Goal: Task Accomplishment & Management: Contribute content

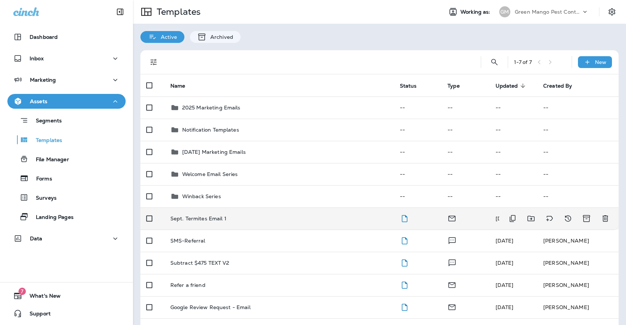
click at [224, 216] on p "Sept. Termites Email 1" at bounding box center [198, 219] width 56 height 6
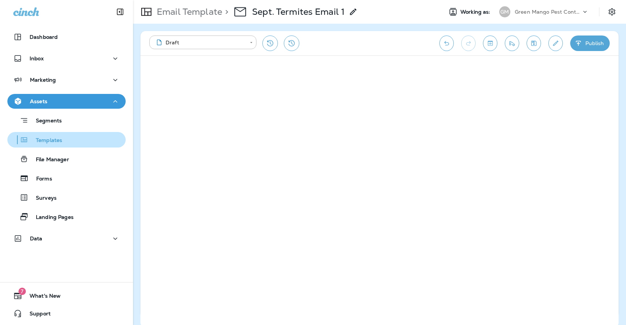
click at [16, 138] on div "Templates" at bounding box center [36, 139] width 52 height 11
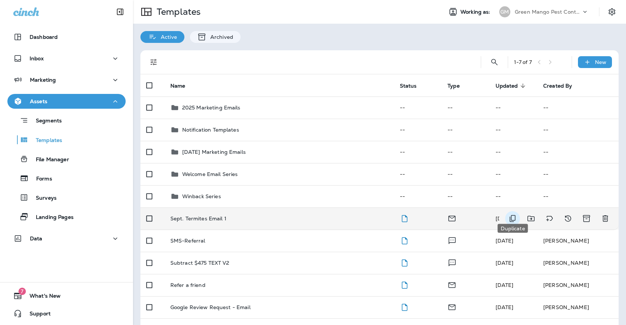
click at [513, 214] on icon "Duplicate" at bounding box center [512, 218] width 9 height 9
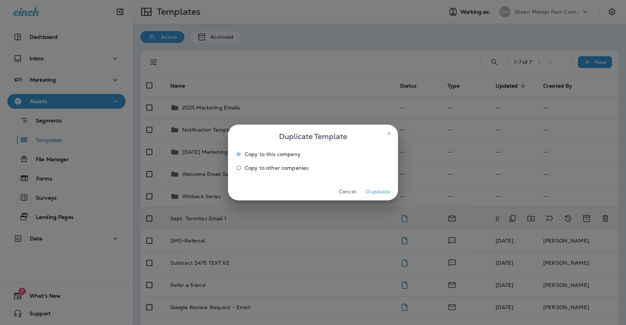
click at [295, 172] on label "Copy to other companies" at bounding box center [308, 168] width 150 height 12
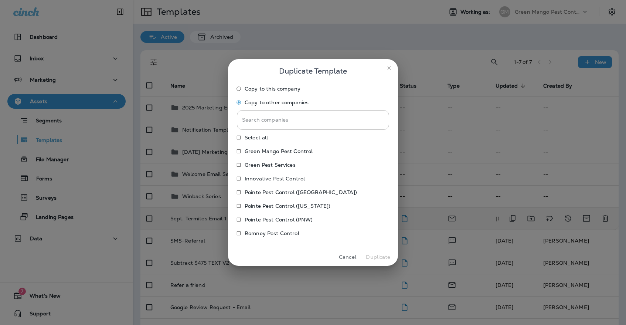
click at [288, 150] on p "Green Mango Pest Control" at bounding box center [279, 151] width 68 height 6
click at [278, 170] on label "Green Pest Services" at bounding box center [308, 165] width 150 height 12
click at [277, 155] on label "Green Mango Pest Control" at bounding box center [308, 151] width 150 height 12
click at [270, 180] on p "Innovative Pest Control" at bounding box center [275, 179] width 60 height 6
click at [270, 192] on p "Pointe Pest Control ([GEOGRAPHIC_DATA])" at bounding box center [301, 192] width 112 height 6
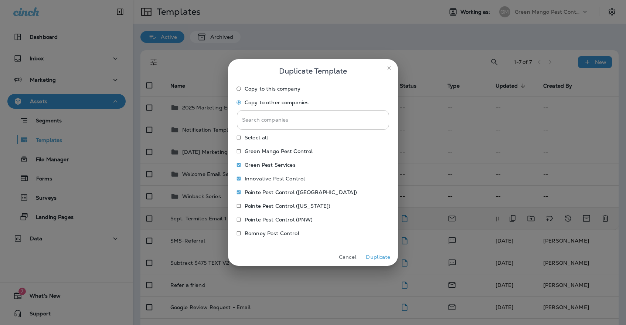
click at [270, 204] on p "Pointe Pest Control ([US_STATE])" at bounding box center [288, 206] width 86 height 6
click at [264, 220] on p "Pointe Pest Control (PNW)" at bounding box center [279, 220] width 68 height 6
click at [262, 236] on p "Romney Pest Control" at bounding box center [272, 233] width 55 height 6
click at [382, 261] on button "Duplicate" at bounding box center [379, 256] width 28 height 11
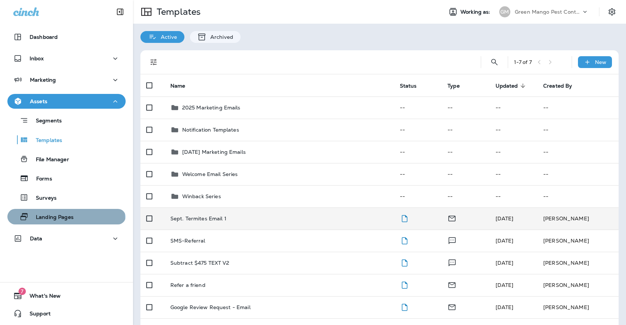
click at [65, 220] on p "Landing Pages" at bounding box center [50, 217] width 45 height 7
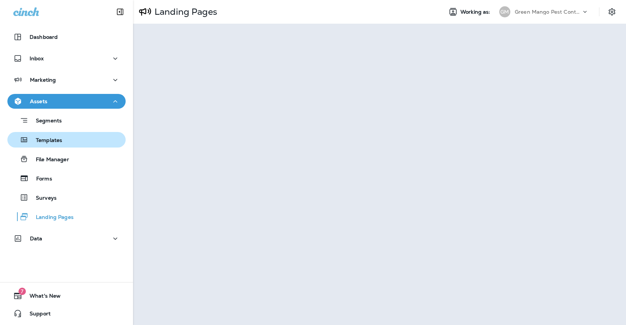
click at [48, 141] on p "Templates" at bounding box center [45, 140] width 34 height 7
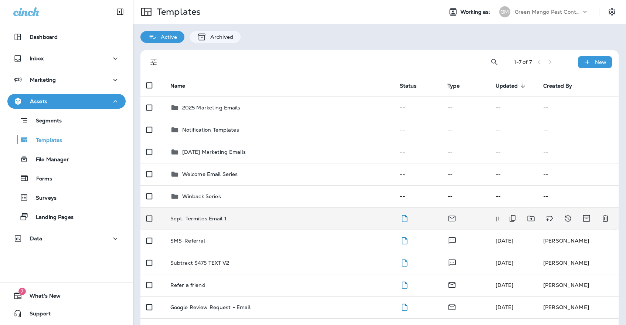
click at [237, 216] on div "Sept. Termites Email 1" at bounding box center [279, 219] width 218 height 6
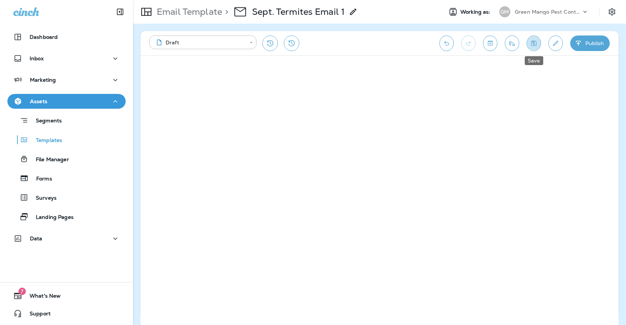
click at [531, 45] on icon "Save" at bounding box center [534, 43] width 8 height 7
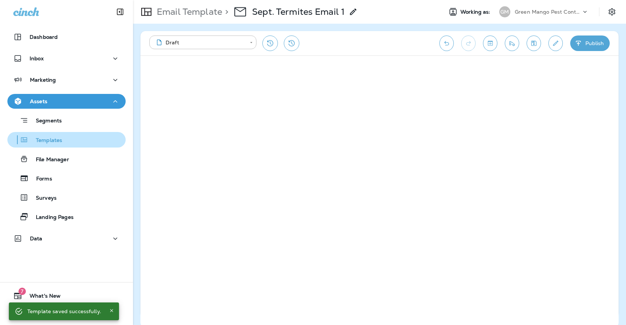
click at [82, 135] on div "Templates" at bounding box center [66, 139] width 112 height 11
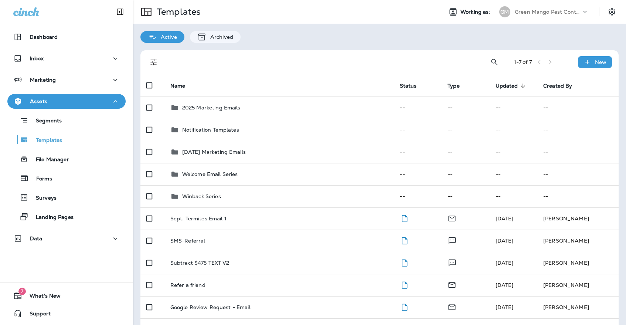
click at [533, 19] on div "[PERSON_NAME] Mango Pest Control" at bounding box center [544, 11] width 98 height 15
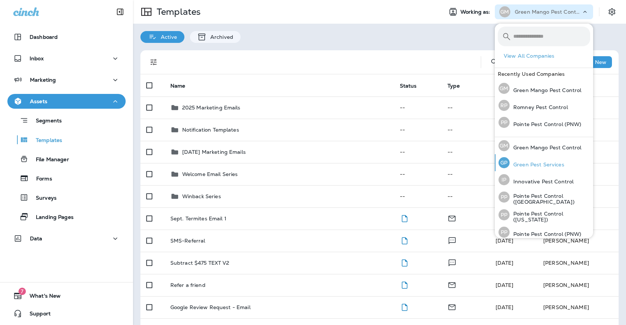
scroll to position [0, 0]
click at [535, 165] on p "Green Pest Services" at bounding box center [537, 165] width 55 height 6
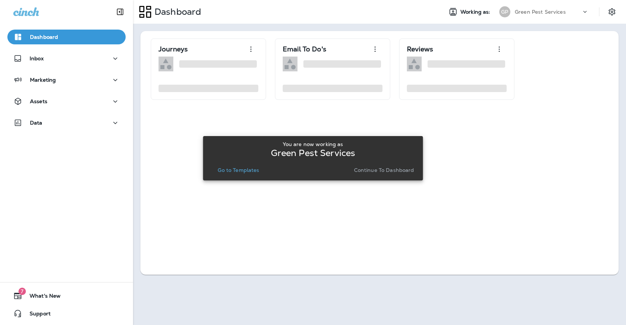
click at [240, 165] on button "Go to Templates" at bounding box center [238, 170] width 47 height 10
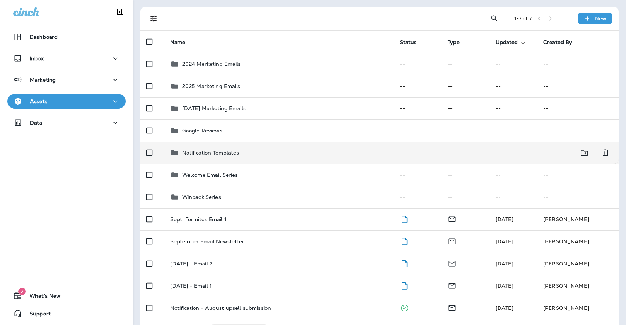
scroll to position [60, 0]
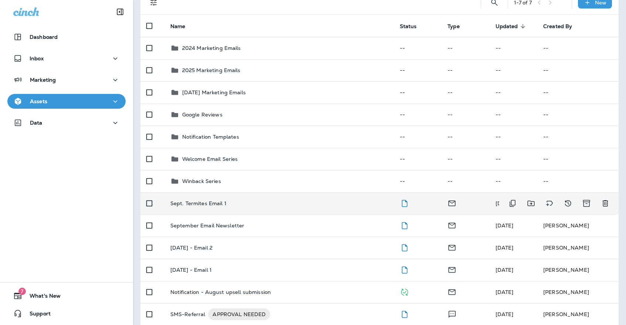
click at [246, 200] on div "Sept. Termites Email 1" at bounding box center [279, 203] width 218 height 6
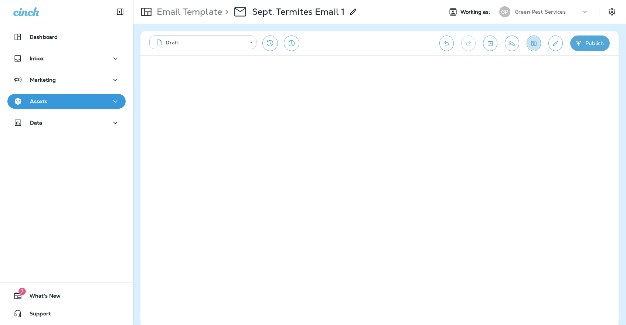
click at [532, 41] on icon "Save" at bounding box center [534, 43] width 8 height 7
click at [531, 38] on button "Save" at bounding box center [534, 43] width 14 height 16
click at [532, 45] on icon "Save" at bounding box center [534, 43] width 5 height 5
click at [535, 43] on icon "Save" at bounding box center [534, 43] width 8 height 7
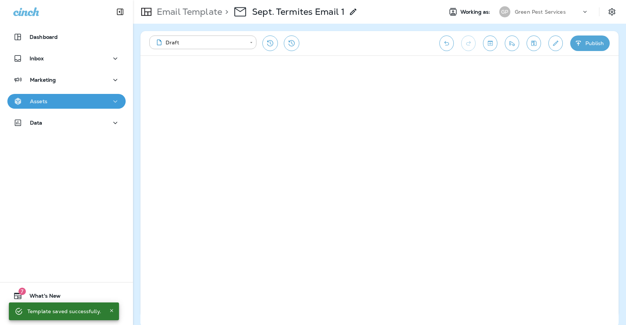
click at [62, 101] on div "Assets" at bounding box center [66, 101] width 106 height 9
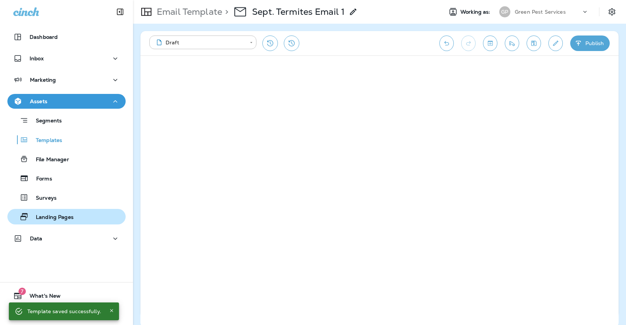
click at [51, 215] on p "Landing Pages" at bounding box center [50, 217] width 45 height 7
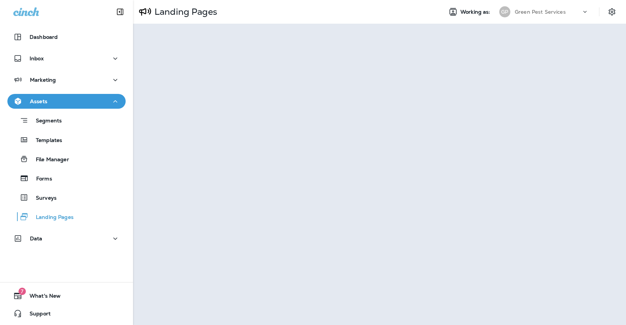
click at [416, 21] on div "Landing Pages Working as: [PERSON_NAME] Pest Services" at bounding box center [379, 12] width 493 height 24
click at [108, 142] on div "Templates" at bounding box center [66, 139] width 112 height 11
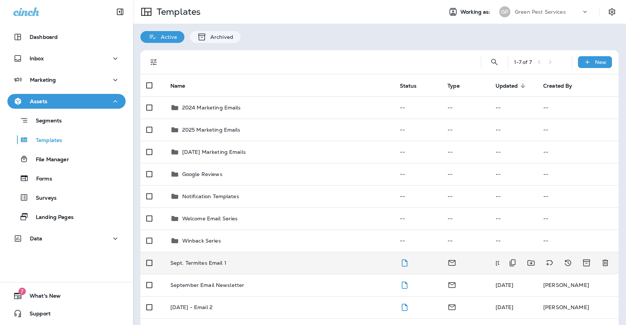
click at [220, 260] on p "Sept. Termites Email 1" at bounding box center [198, 263] width 56 height 6
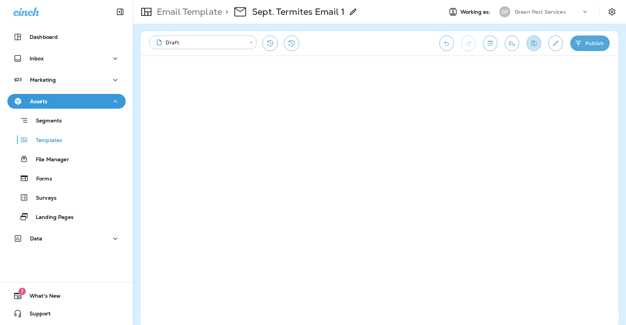
click at [532, 46] on icon "Save" at bounding box center [534, 43] width 5 height 5
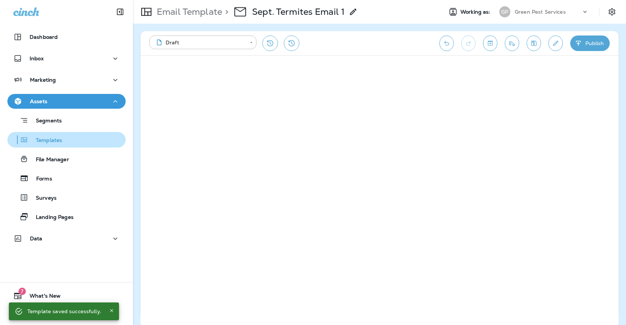
click at [79, 142] on div "Templates" at bounding box center [66, 139] width 112 height 11
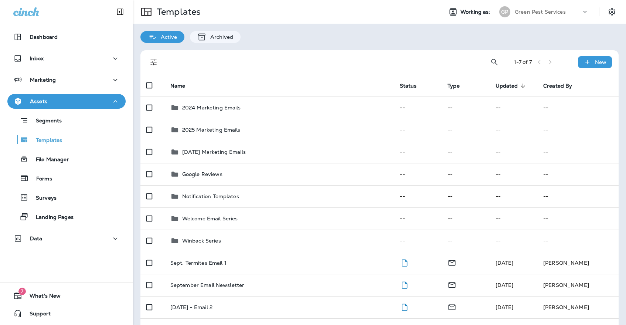
click at [506, 17] on div "GP" at bounding box center [504, 11] width 11 height 11
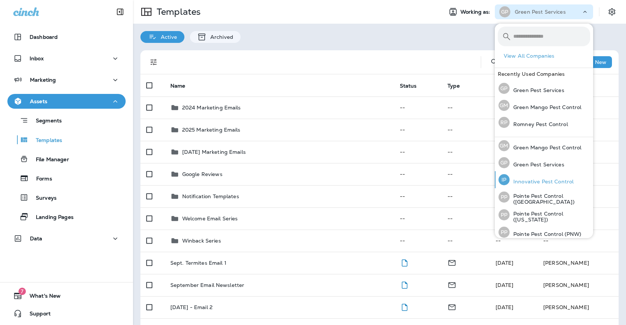
click at [545, 186] on div "IP Innovative Pest Control" at bounding box center [536, 179] width 81 height 17
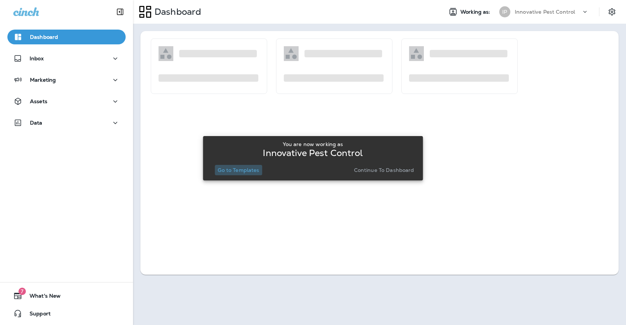
click at [244, 173] on button "Go to Templates" at bounding box center [238, 170] width 47 height 10
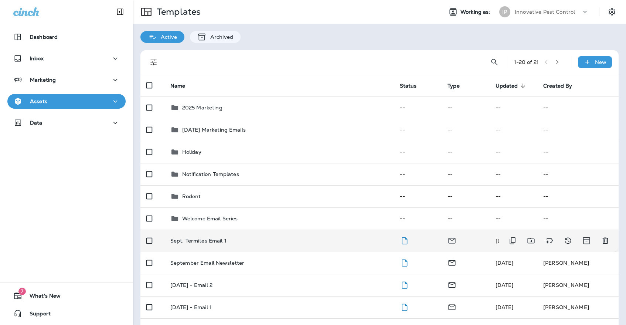
click at [237, 238] on td "Sept. Termites Email 1" at bounding box center [280, 241] width 230 height 22
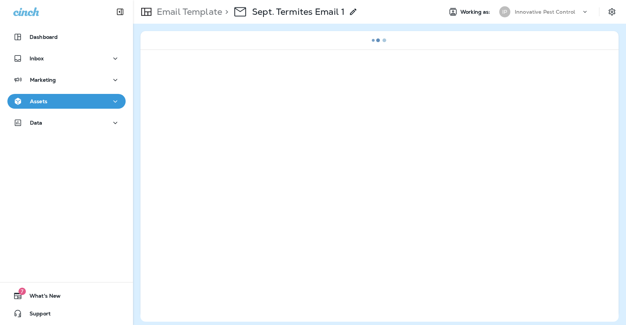
click at [58, 107] on button "Assets" at bounding box center [66, 101] width 118 height 15
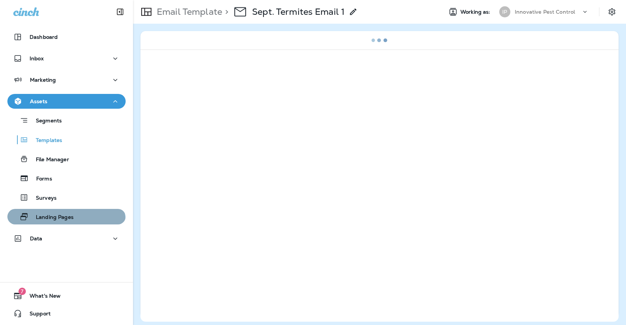
click at [60, 223] on button "Landing Pages" at bounding box center [66, 217] width 118 height 16
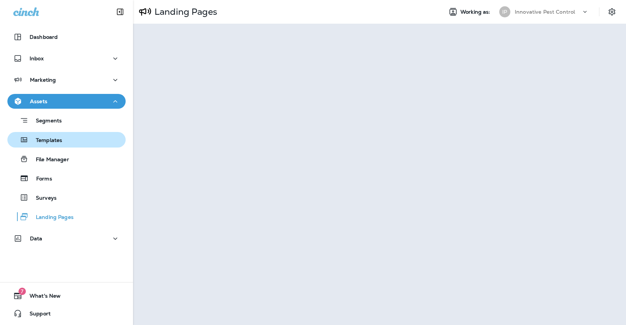
click at [79, 138] on div "Templates" at bounding box center [66, 139] width 112 height 11
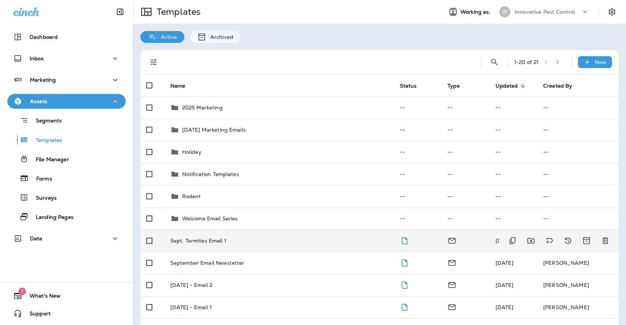
click at [182, 238] on p "Sept. Termites Email 1" at bounding box center [198, 241] width 56 height 6
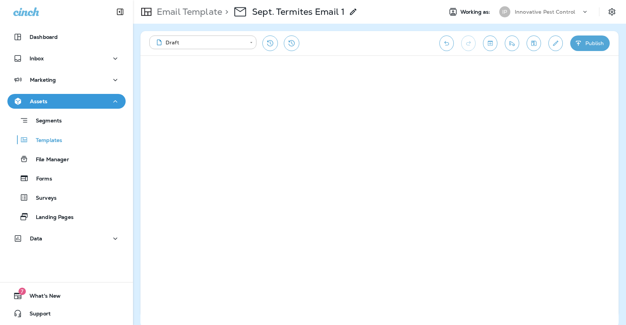
click at [534, 41] on icon "Save" at bounding box center [534, 43] width 8 height 7
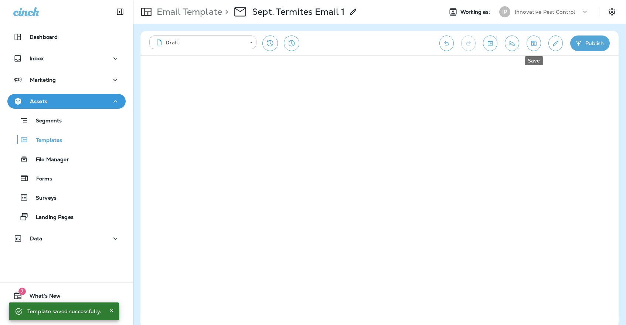
click at [534, 48] on button "Save" at bounding box center [534, 43] width 14 height 16
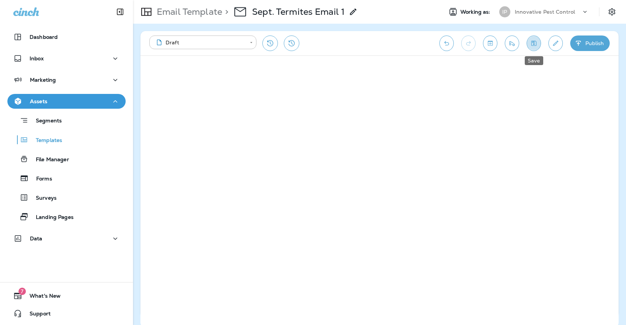
click at [535, 45] on icon "Save" at bounding box center [534, 43] width 5 height 5
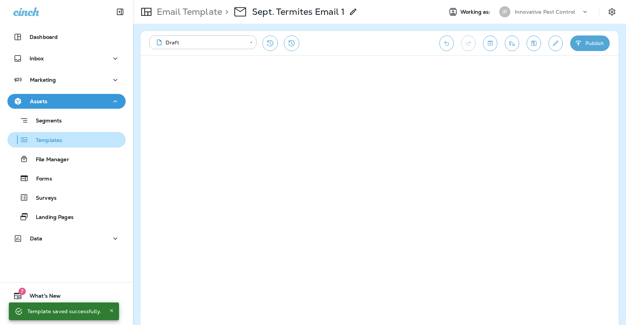
click at [84, 142] on div "Templates" at bounding box center [66, 139] width 112 height 11
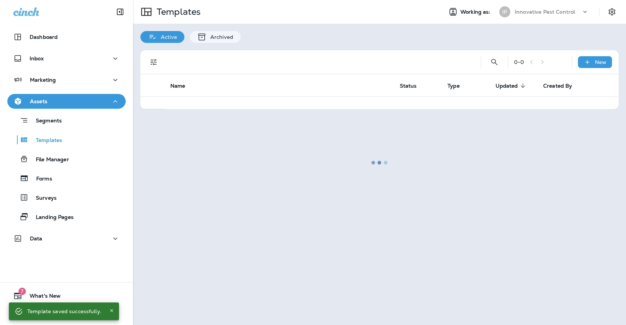
click at [517, 9] on div at bounding box center [380, 163] width 492 height 324
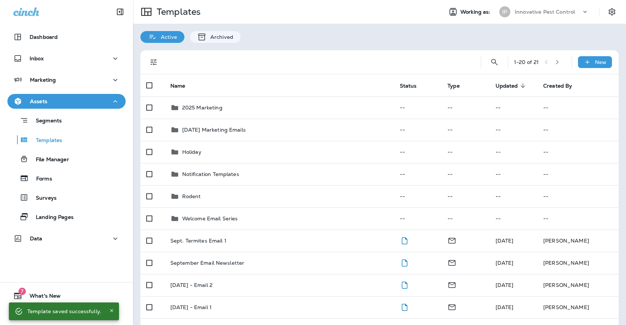
click at [517, 9] on div "Innovative Pest Control" at bounding box center [548, 11] width 67 height 11
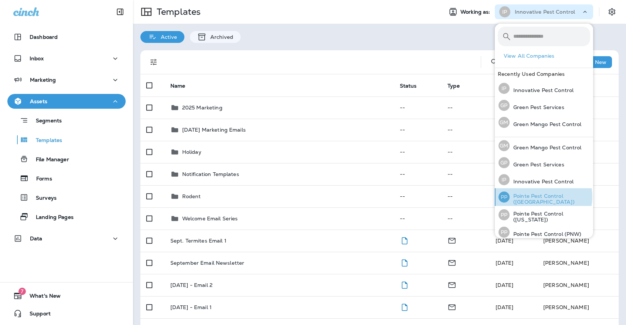
click at [541, 197] on p "Pointe Pest Control ([GEOGRAPHIC_DATA])" at bounding box center [550, 199] width 81 height 12
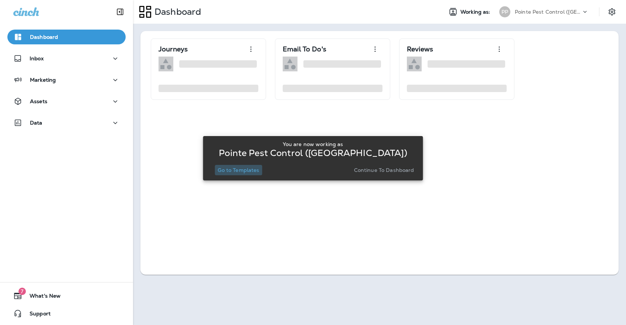
click at [238, 169] on p "Go to Templates" at bounding box center [238, 170] width 41 height 6
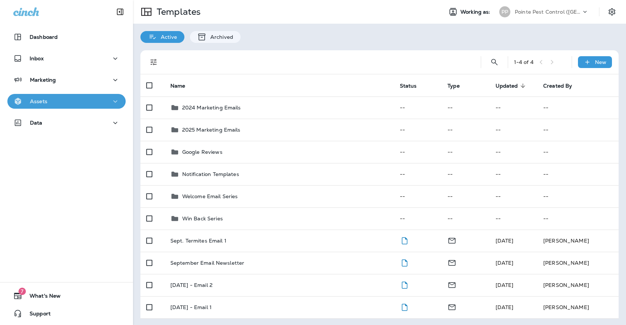
click at [49, 100] on div "Assets" at bounding box center [66, 101] width 106 height 9
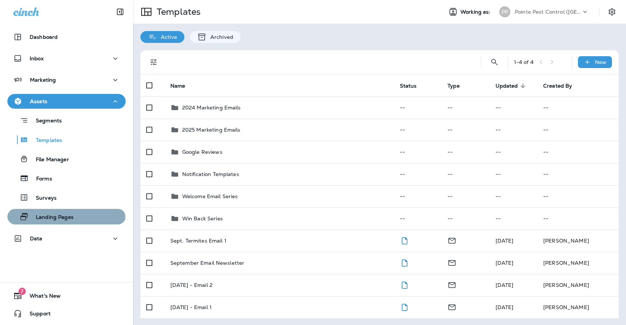
click at [62, 220] on p "Landing Pages" at bounding box center [50, 217] width 45 height 7
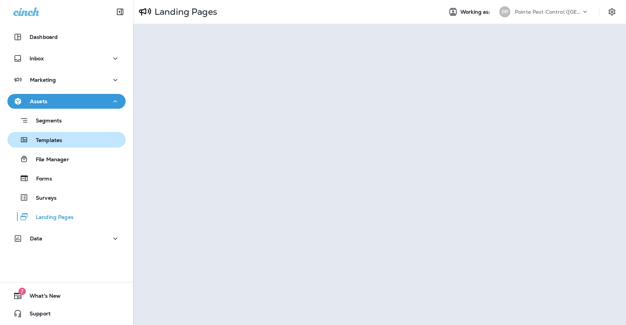
click at [77, 146] on button "Templates" at bounding box center [66, 140] width 118 height 16
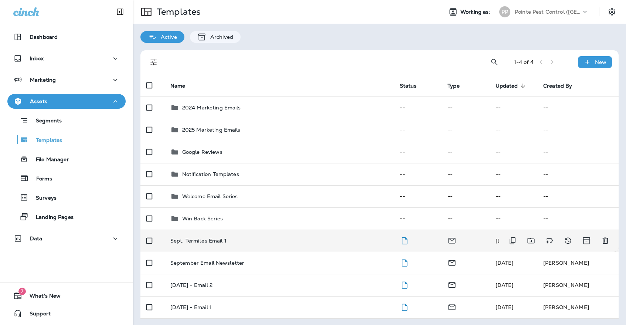
click at [299, 238] on div "Sept. Termites Email 1" at bounding box center [279, 241] width 218 height 6
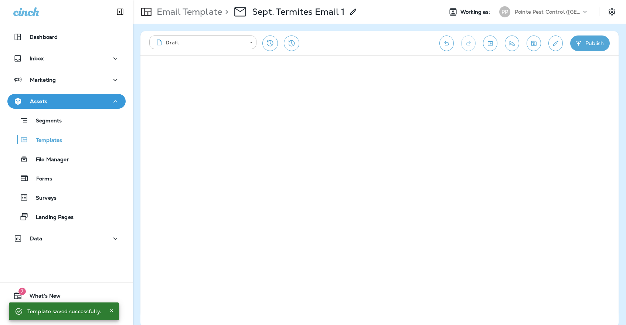
click at [535, 44] on icon "Save" at bounding box center [534, 43] width 5 height 5
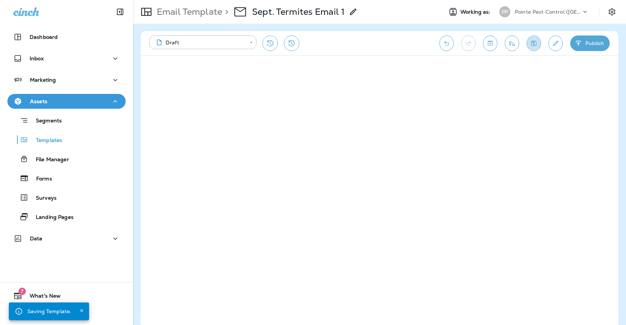
click at [534, 45] on icon "Save" at bounding box center [534, 43] width 8 height 7
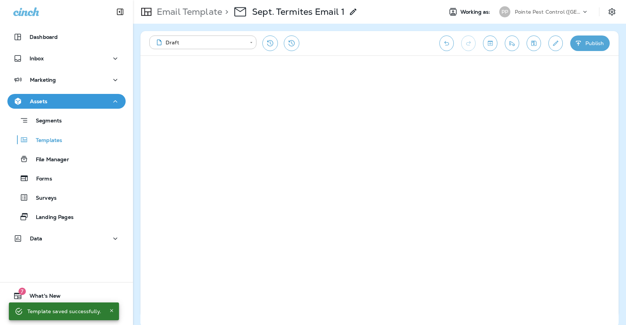
click at [531, 40] on icon "Save" at bounding box center [534, 43] width 8 height 7
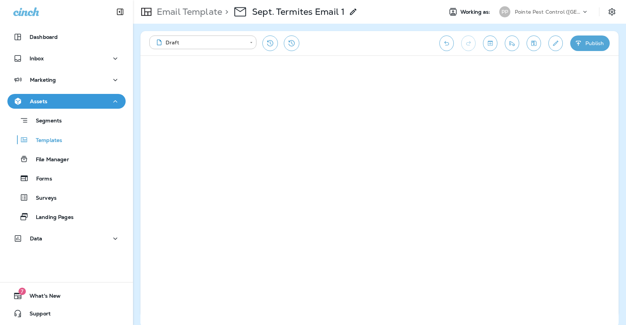
click at [537, 44] on icon "Save" at bounding box center [534, 43] width 8 height 7
click at [537, 16] on div "Pointe Pest Control ([GEOGRAPHIC_DATA])" at bounding box center [548, 11] width 67 height 11
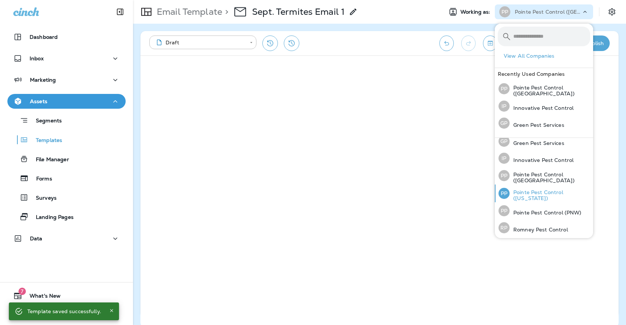
scroll to position [22, 0]
click at [546, 193] on p "Pointe Pest Control ([US_STATE])" at bounding box center [550, 196] width 81 height 12
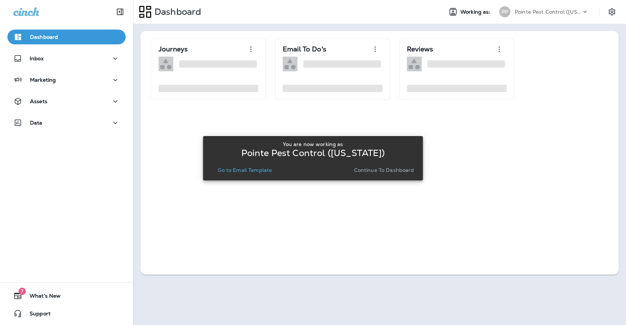
click at [377, 167] on p "Continue to Dashboard" at bounding box center [384, 170] width 60 height 6
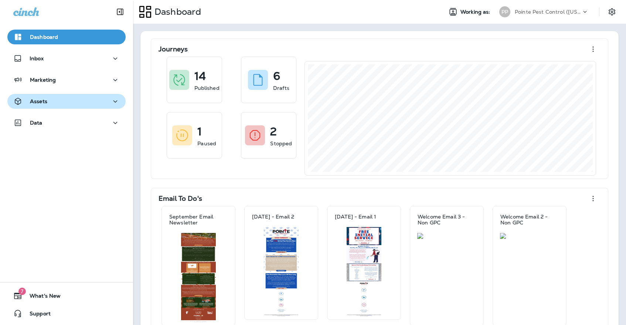
click at [111, 103] on icon "button" at bounding box center [115, 101] width 9 height 9
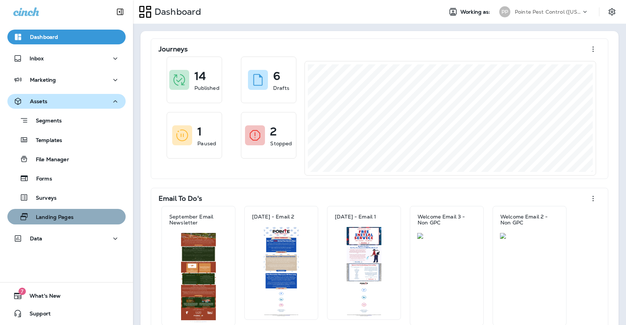
click at [67, 216] on p "Landing Pages" at bounding box center [50, 217] width 45 height 7
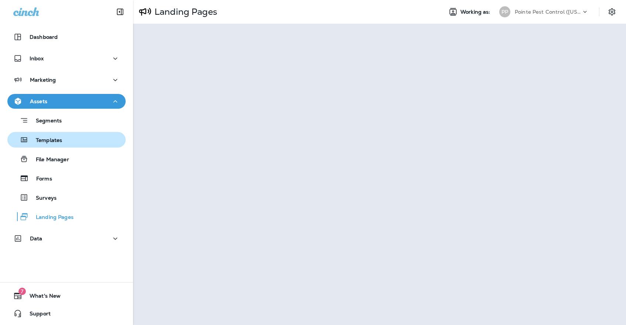
click at [102, 142] on div "Templates" at bounding box center [66, 139] width 112 height 11
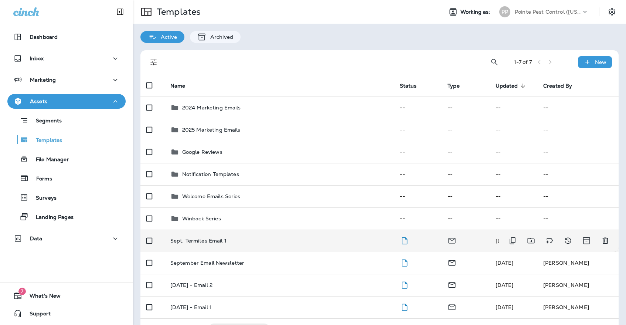
click at [342, 238] on div "Sept. Termites Email 1" at bounding box center [279, 241] width 218 height 6
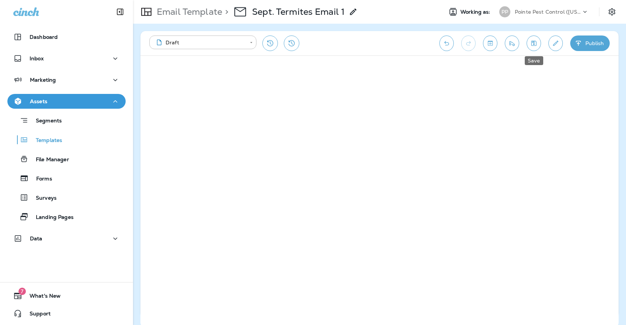
click at [532, 41] on icon "Save" at bounding box center [534, 43] width 5 height 5
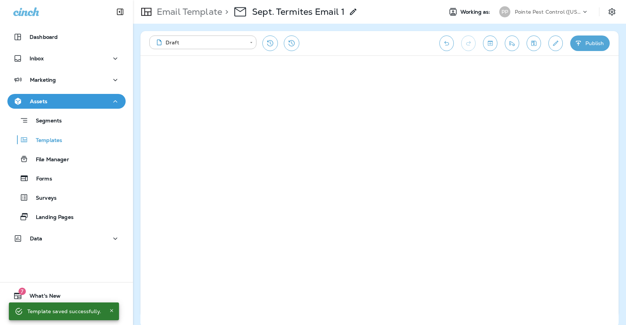
click at [536, 43] on icon "Save" at bounding box center [534, 43] width 8 height 7
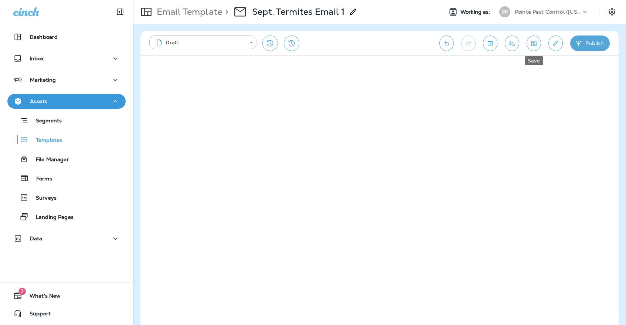
click at [535, 43] on icon "Save" at bounding box center [534, 43] width 8 height 7
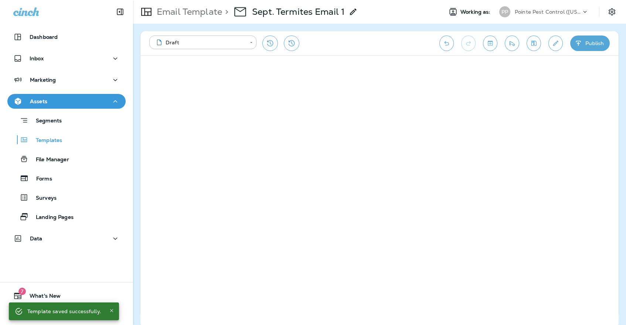
click at [536, 6] on div "PP Pointe Pest Control ([US_STATE])" at bounding box center [544, 11] width 98 height 15
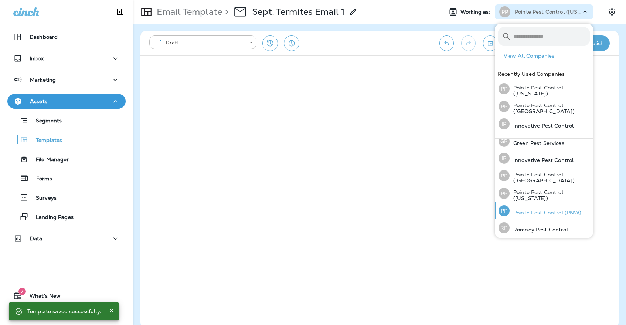
scroll to position [23, 0]
click at [545, 211] on p "Pointe Pest Control (PNW)" at bounding box center [546, 213] width 72 height 6
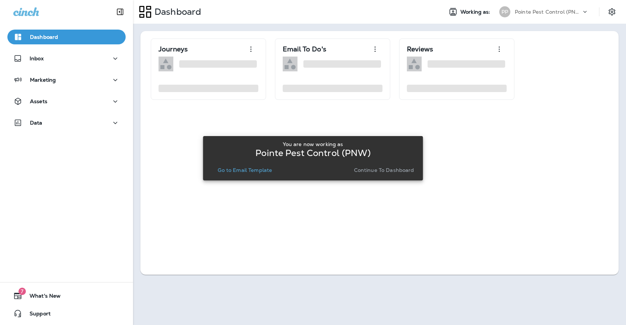
click at [359, 172] on p "Continue to Dashboard" at bounding box center [384, 170] width 60 height 6
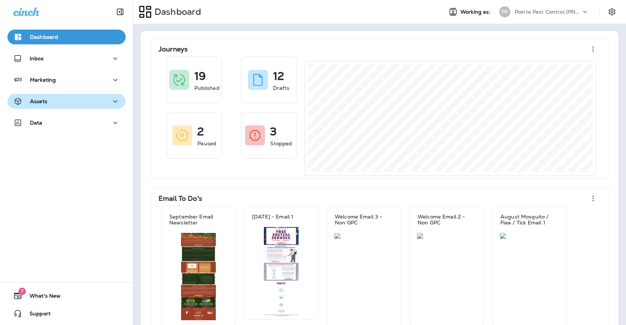
click at [100, 99] on div "Assets" at bounding box center [66, 101] width 106 height 9
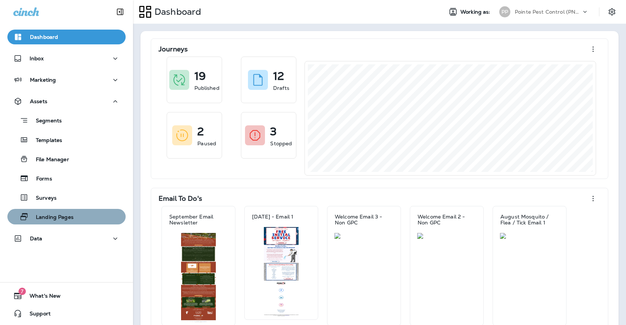
click at [74, 215] on p "Landing Pages" at bounding box center [50, 217] width 45 height 7
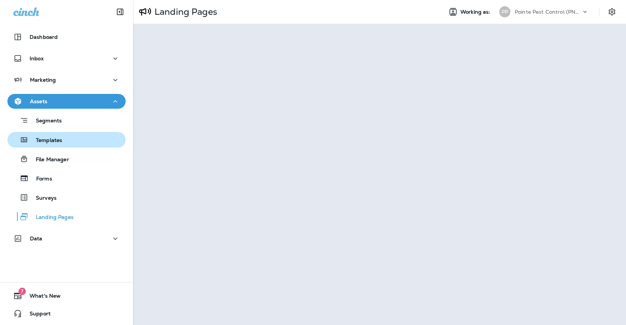
click at [45, 144] on div "Templates" at bounding box center [36, 139] width 52 height 11
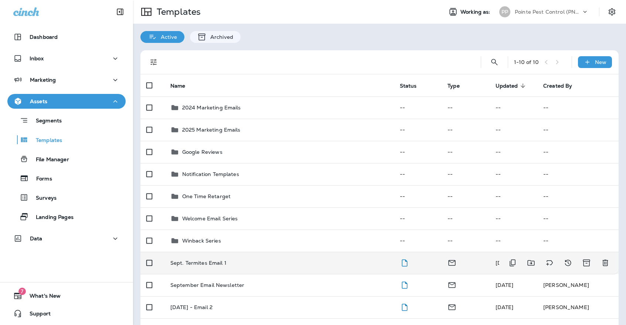
click at [308, 252] on td "Sept. Termites Email 1" at bounding box center [280, 263] width 230 height 22
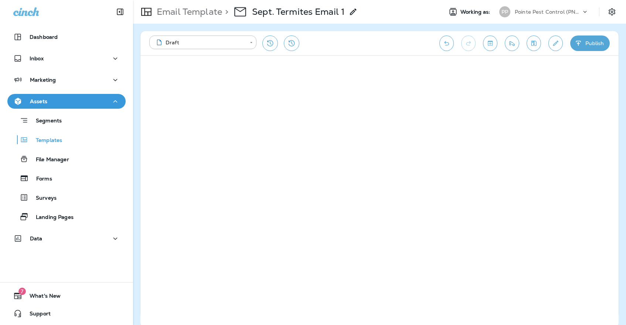
click at [527, 45] on button "Save" at bounding box center [534, 43] width 14 height 16
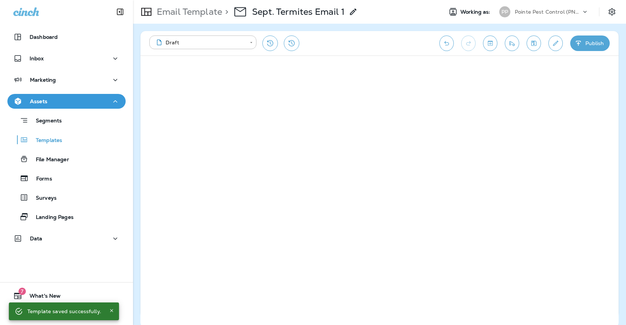
click at [530, 44] on icon "Save" at bounding box center [534, 43] width 8 height 7
click at [96, 146] on button "Templates" at bounding box center [66, 140] width 118 height 16
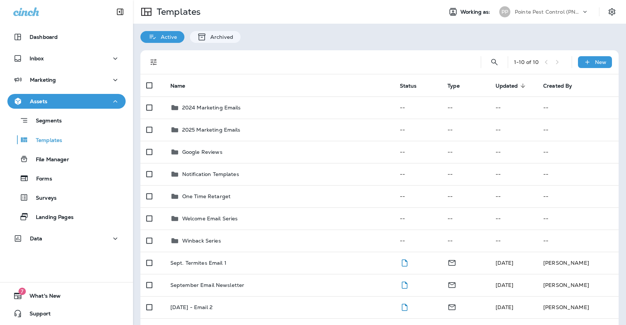
click at [553, 16] on div "Pointe Pest Control (PNW)" at bounding box center [548, 11] width 67 height 11
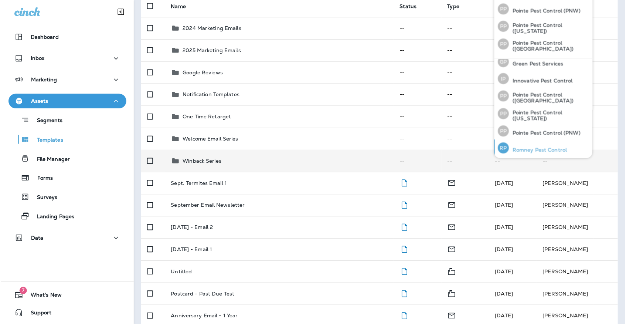
scroll to position [23, 0]
click at [545, 148] on p "Romney Pest Control" at bounding box center [539, 151] width 58 height 6
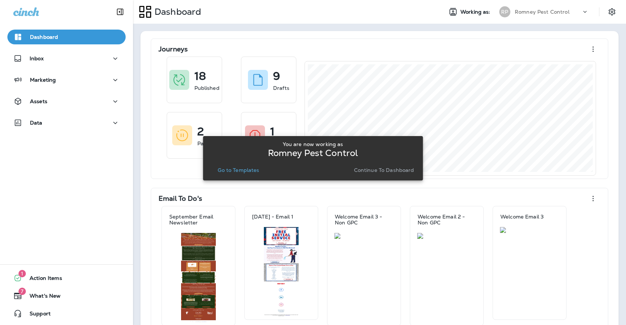
click at [223, 171] on p "Go to Templates" at bounding box center [238, 170] width 41 height 6
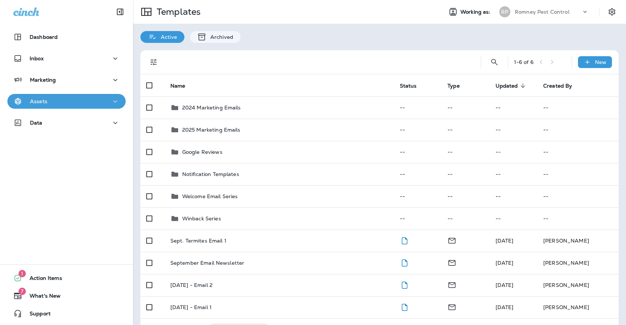
click at [93, 108] on button "Assets" at bounding box center [66, 101] width 118 height 15
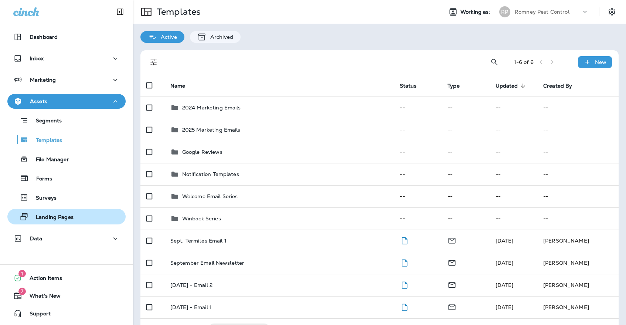
click at [84, 212] on div "Landing Pages" at bounding box center [66, 216] width 112 height 11
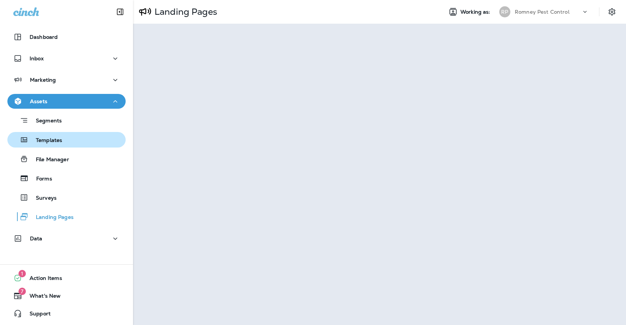
click at [66, 138] on div "Templates" at bounding box center [66, 139] width 112 height 11
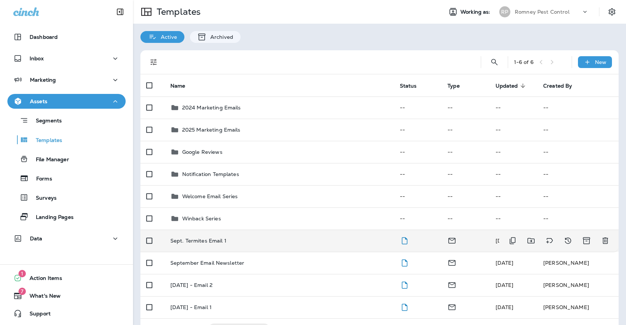
click at [274, 238] on div "Sept. Termites Email 1" at bounding box center [279, 241] width 218 height 6
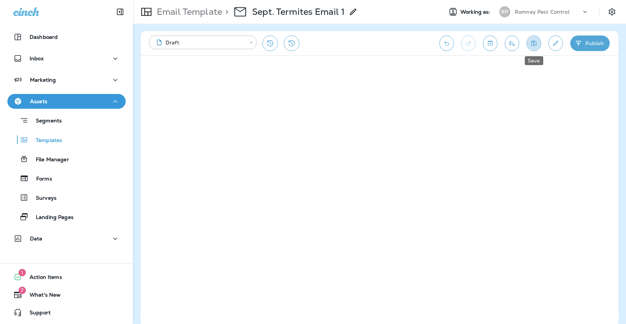
click at [529, 44] on button "Save" at bounding box center [534, 43] width 14 height 16
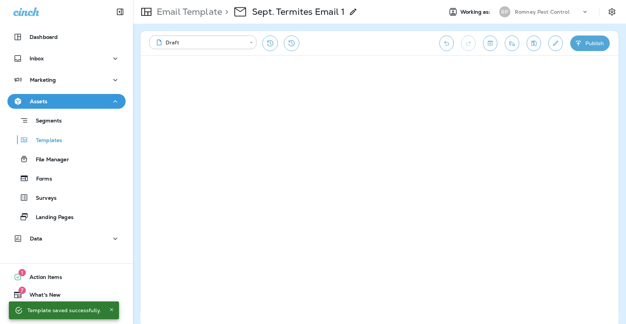
click at [534, 47] on button "Save" at bounding box center [534, 43] width 14 height 16
click at [531, 46] on icon "Save" at bounding box center [534, 43] width 8 height 7
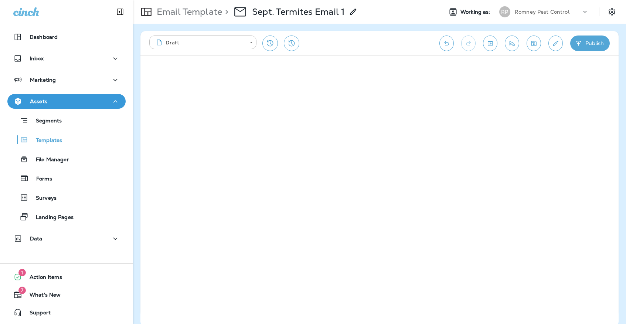
click at [528, 45] on button "Save" at bounding box center [534, 43] width 14 height 16
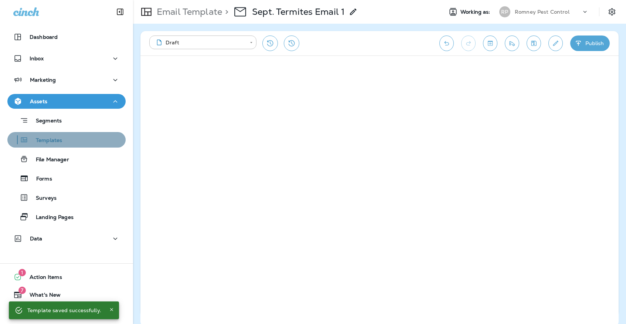
click at [71, 145] on div "Templates" at bounding box center [66, 139] width 112 height 11
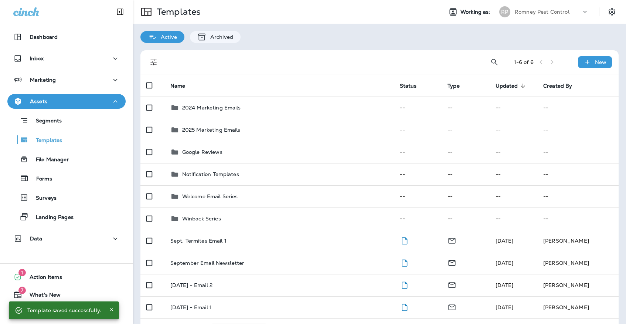
click at [562, 11] on p "Romney Pest Control" at bounding box center [542, 12] width 55 height 6
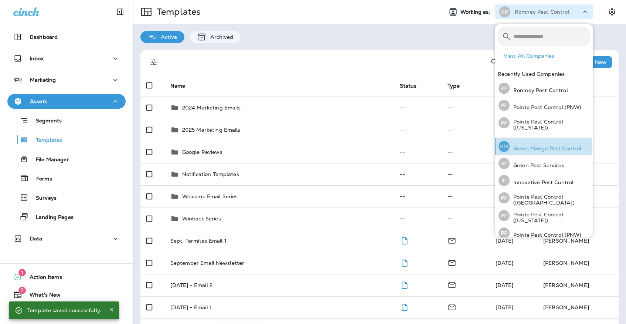
click at [515, 149] on p "Green Mango Pest Control" at bounding box center [546, 148] width 72 height 6
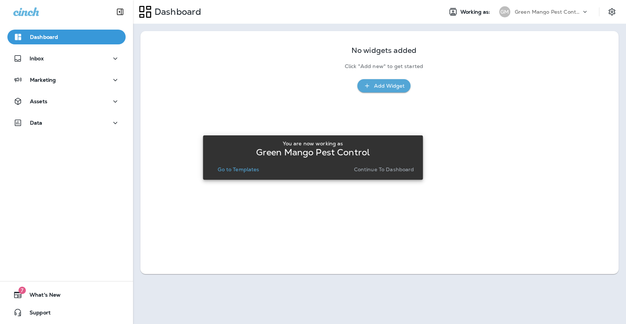
click at [250, 166] on p "Go to Templates" at bounding box center [238, 169] width 41 height 6
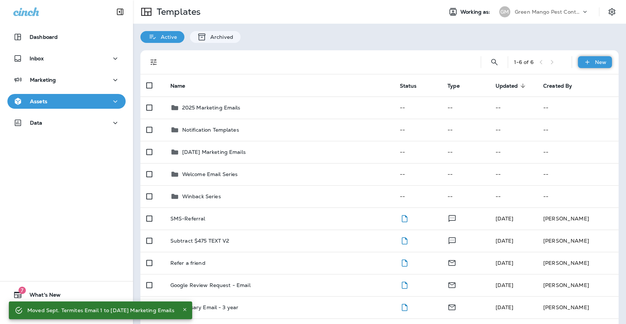
click at [604, 58] on div "New" at bounding box center [595, 62] width 34 height 12
click at [568, 80] on icon at bounding box center [569, 81] width 9 height 9
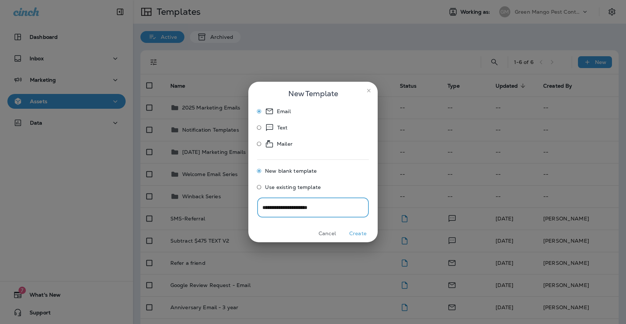
type input "**********"
click at [354, 232] on button "Create" at bounding box center [358, 233] width 28 height 11
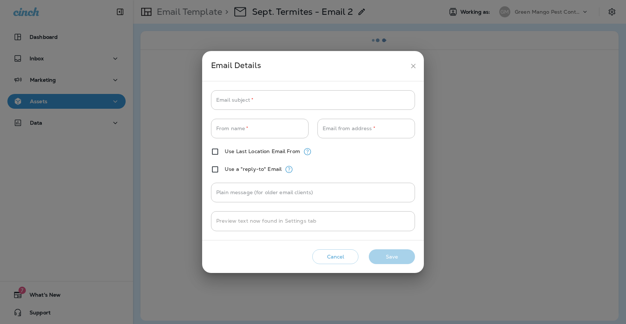
type input "**********"
click at [416, 68] on icon "close" at bounding box center [413, 66] width 4 height 4
